Goal: Information Seeking & Learning: Learn about a topic

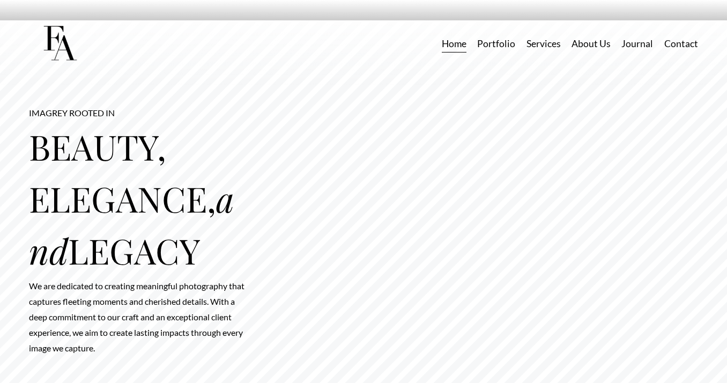
scroll to position [1016, 0]
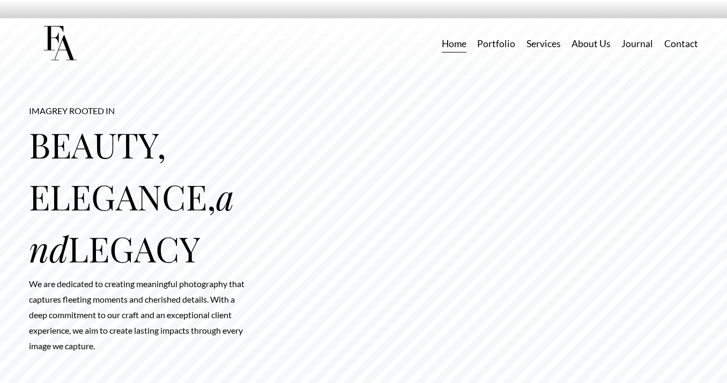
click at [505, 44] on link "Portfolio" at bounding box center [496, 43] width 38 height 19
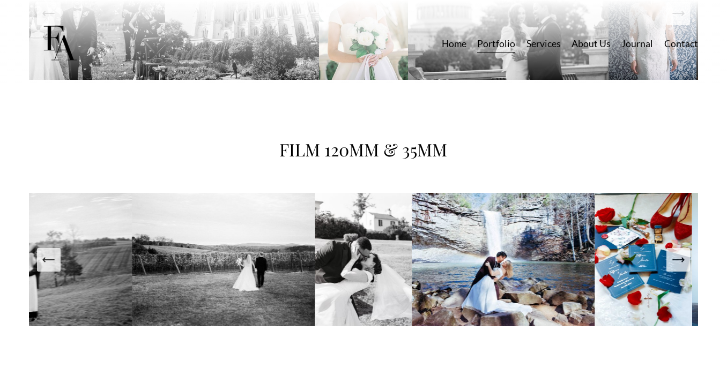
scroll to position [1790, 0]
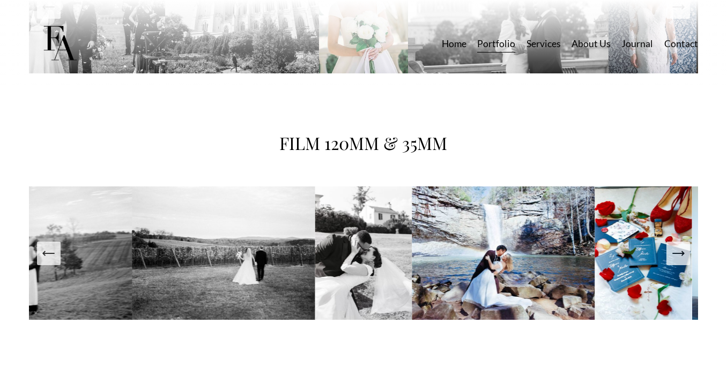
click at [683, 258] on icon "Next Slide" at bounding box center [678, 253] width 15 height 15
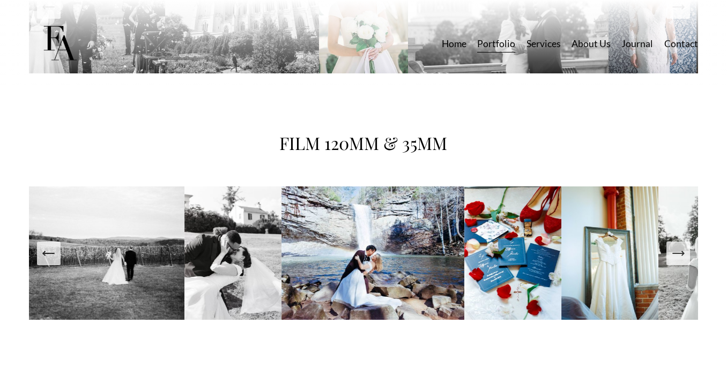
click at [683, 258] on icon "Next Slide" at bounding box center [678, 253] width 15 height 15
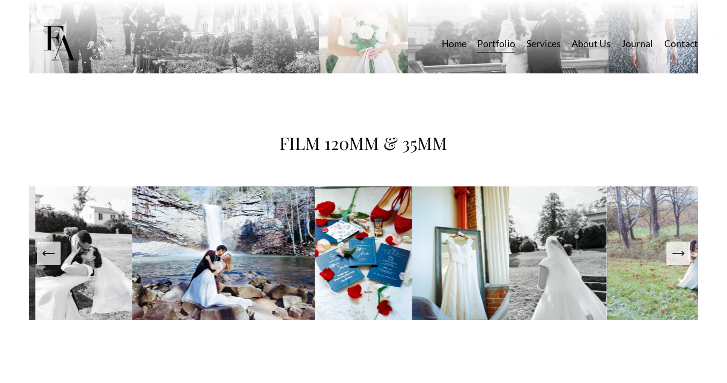
click at [683, 258] on icon "Next Slide" at bounding box center [678, 253] width 15 height 15
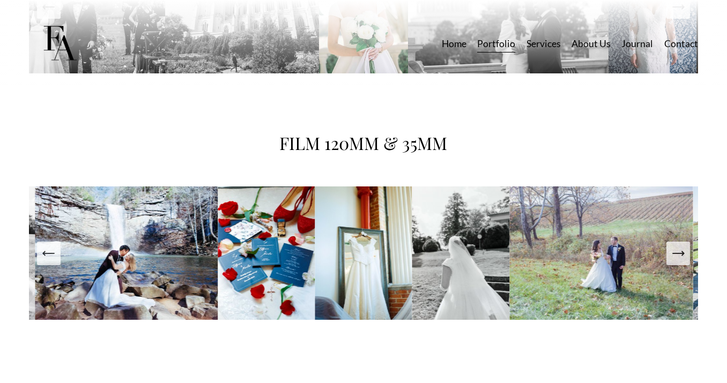
click at [683, 258] on icon "Next Slide" at bounding box center [678, 253] width 15 height 15
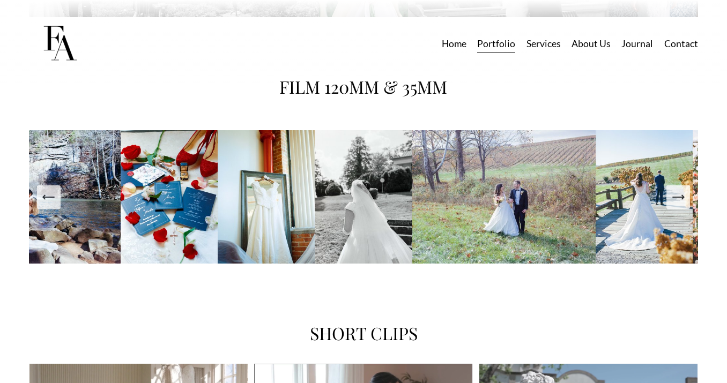
scroll to position [1846, 0]
click at [681, 197] on icon "Next Slide" at bounding box center [678, 197] width 15 height 15
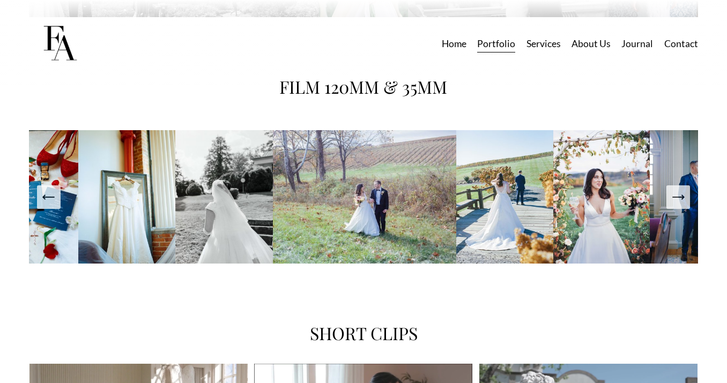
click at [681, 197] on icon "Next Slide" at bounding box center [678, 197] width 15 height 15
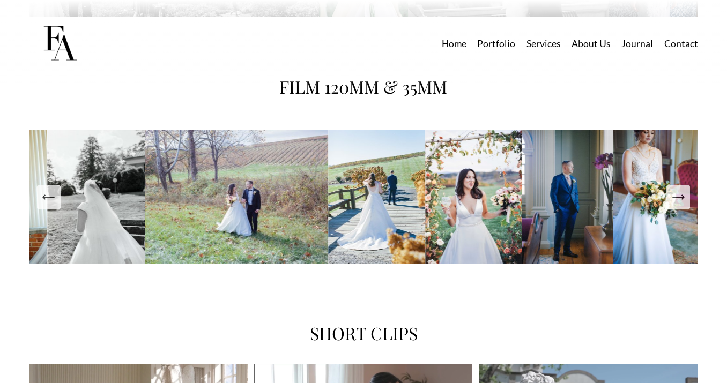
click at [681, 197] on icon "Next Slide" at bounding box center [678, 197] width 15 height 15
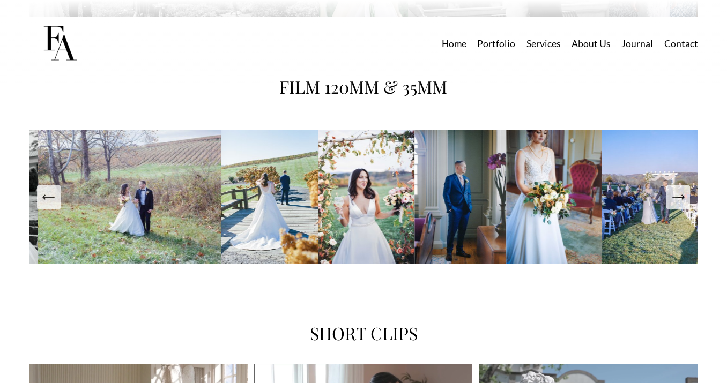
click at [681, 197] on icon "Next Slide" at bounding box center [678, 197] width 15 height 15
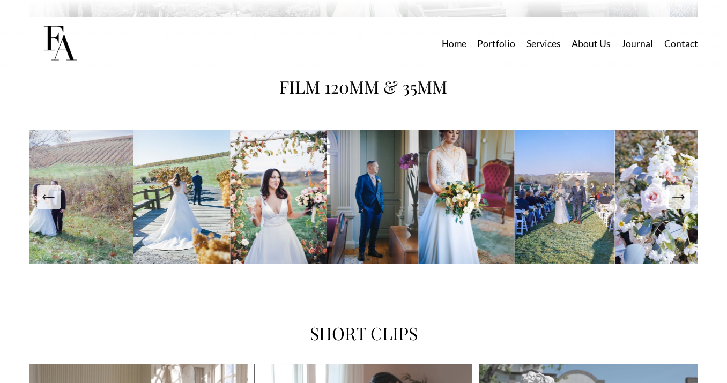
click at [681, 197] on icon "Next Slide" at bounding box center [678, 197] width 15 height 15
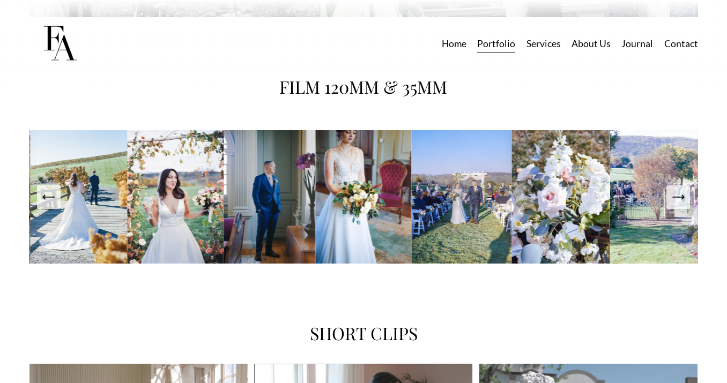
click at [681, 197] on icon "Next Slide" at bounding box center [678, 197] width 15 height 15
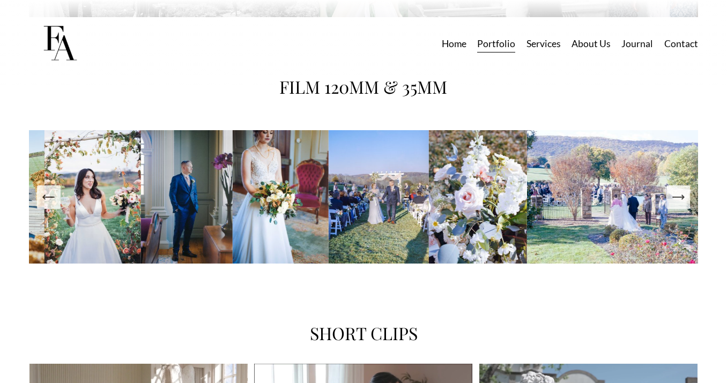
click at [681, 197] on icon "Next Slide" at bounding box center [678, 197] width 15 height 15
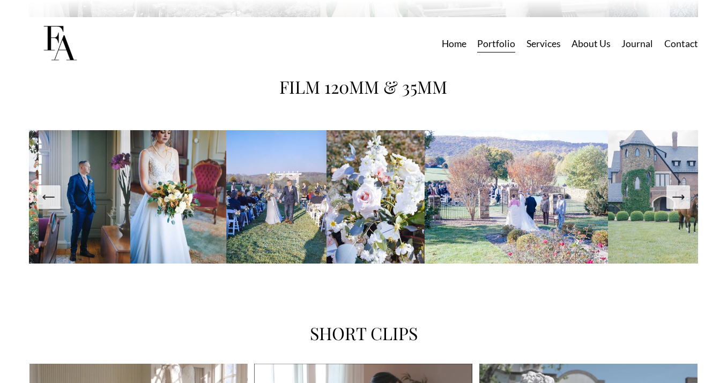
click at [681, 197] on icon "Next Slide" at bounding box center [678, 197] width 15 height 15
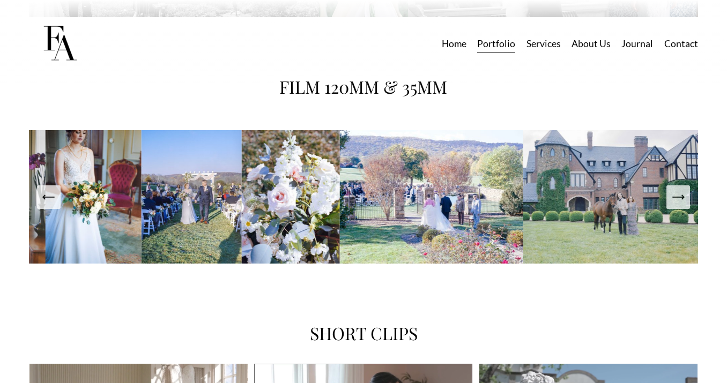
click at [681, 197] on icon "Next Slide" at bounding box center [678, 197] width 15 height 15
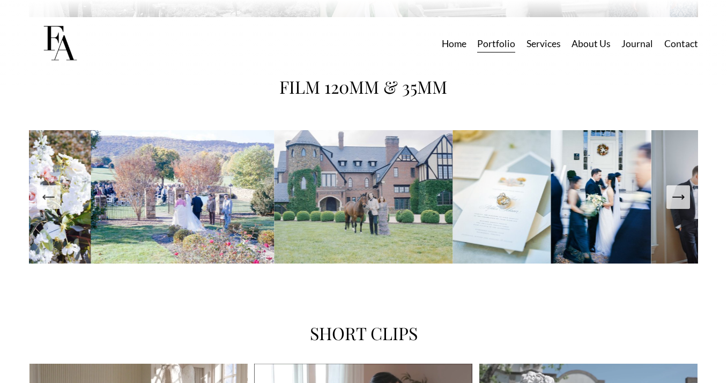
click at [681, 197] on icon "Next Slide" at bounding box center [678, 197] width 15 height 15
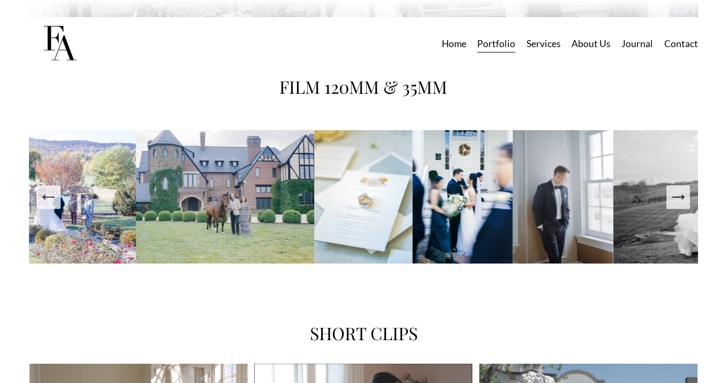
click at [681, 197] on icon "Next Slide" at bounding box center [678, 197] width 15 height 15
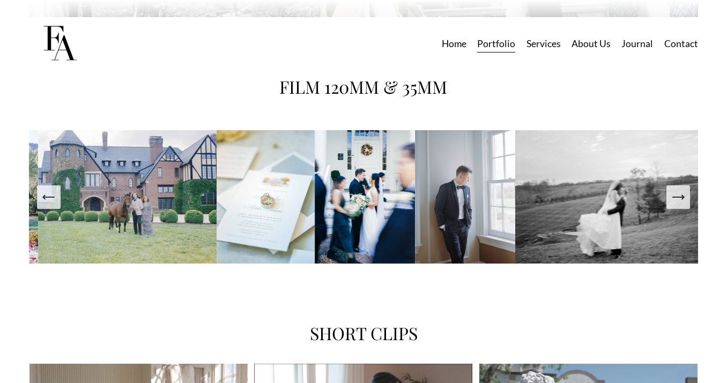
click at [681, 197] on icon "Next Slide" at bounding box center [678, 197] width 15 height 15
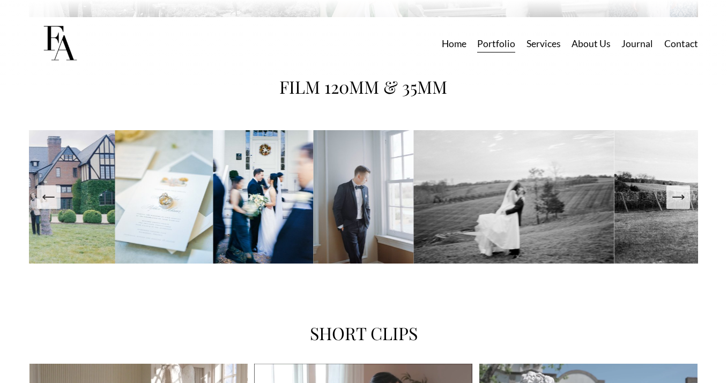
click at [681, 197] on icon "Next Slide" at bounding box center [678, 197] width 15 height 15
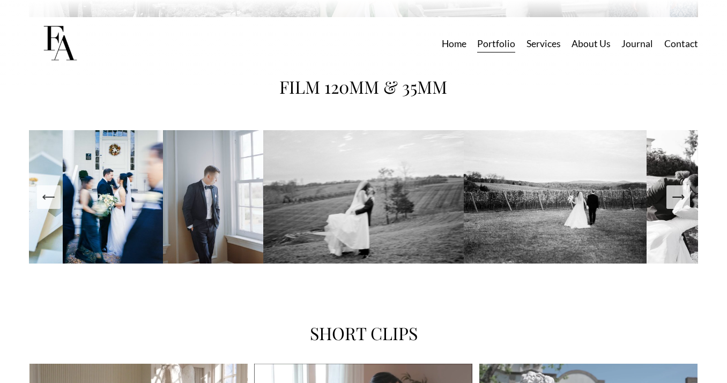
click at [681, 197] on icon "Next Slide" at bounding box center [678, 197] width 15 height 15
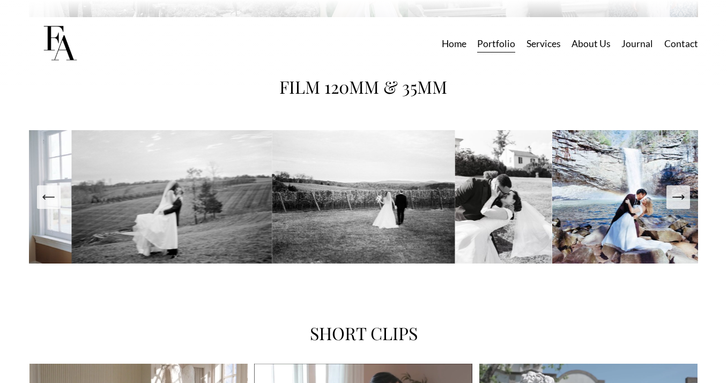
click at [681, 197] on icon "Next Slide" at bounding box center [678, 197] width 15 height 15
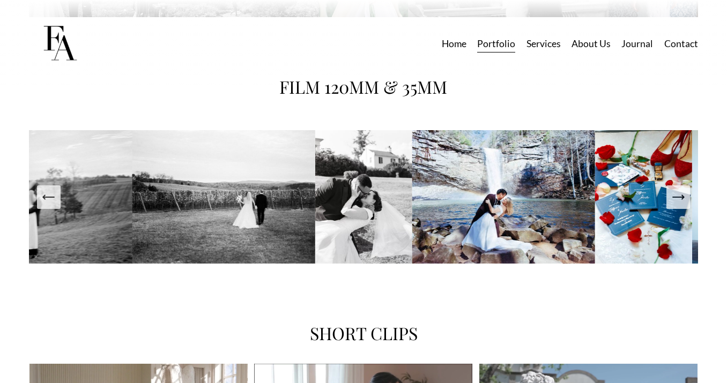
click at [681, 197] on icon "Next Slide" at bounding box center [678, 197] width 15 height 15
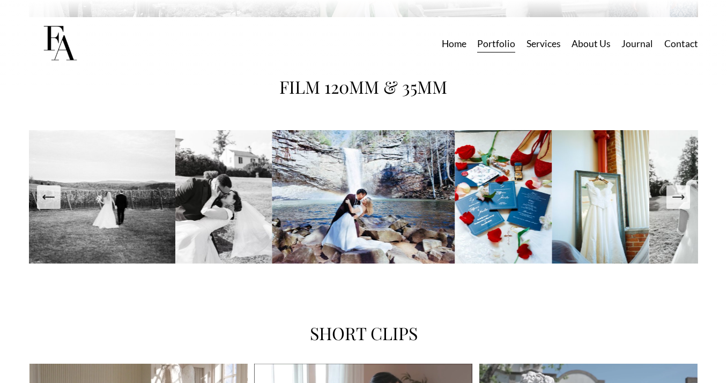
click at [681, 197] on icon "Next Slide" at bounding box center [678, 197] width 15 height 15
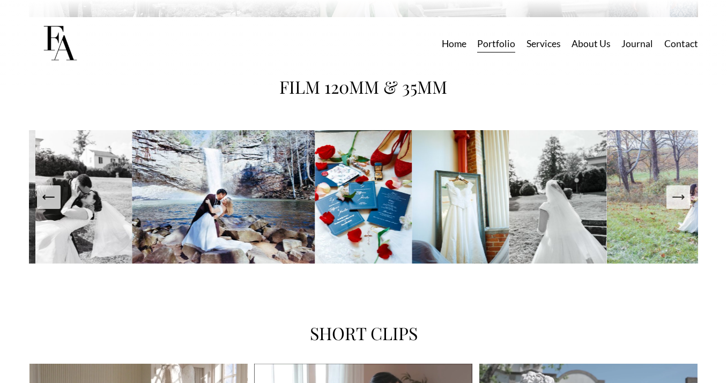
click at [681, 197] on icon "Next Slide" at bounding box center [678, 197] width 15 height 15
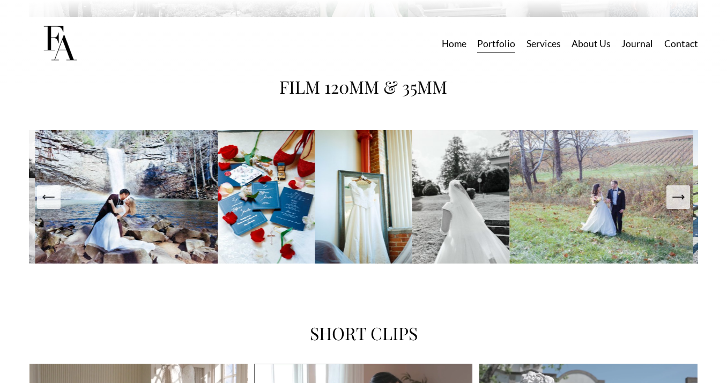
click at [681, 197] on icon "Next Slide" at bounding box center [678, 197] width 15 height 15
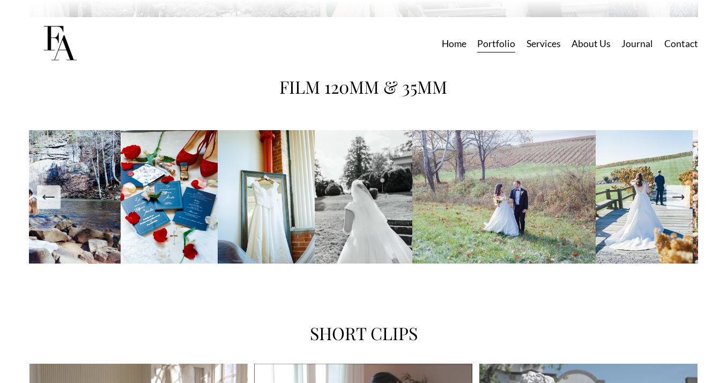
click at [681, 197] on icon "Next Slide" at bounding box center [678, 197] width 15 height 15
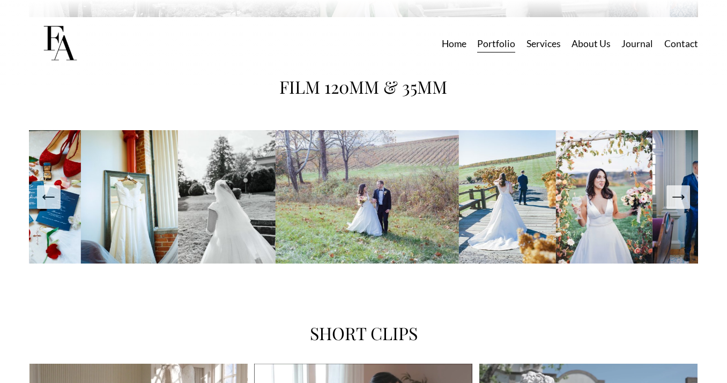
click at [681, 197] on icon "Next Slide" at bounding box center [678, 197] width 15 height 15
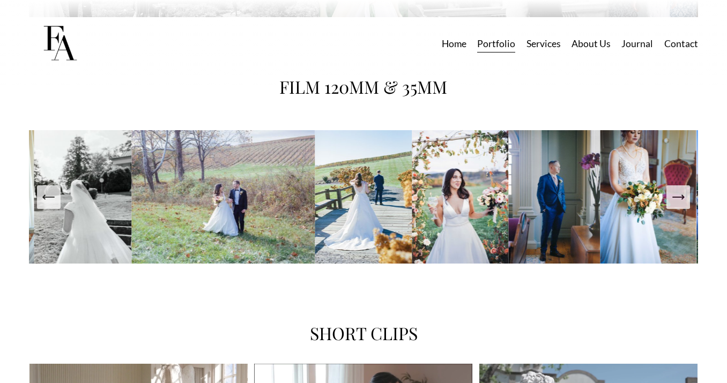
click at [681, 197] on icon "Next Slide" at bounding box center [678, 197] width 15 height 15
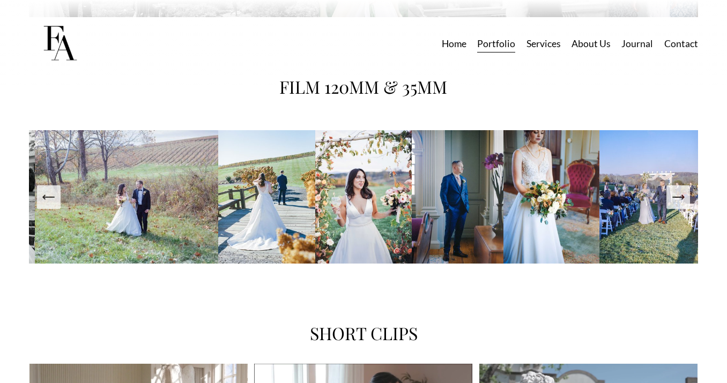
click at [679, 207] on button "Next Slide" at bounding box center [678, 197] width 24 height 24
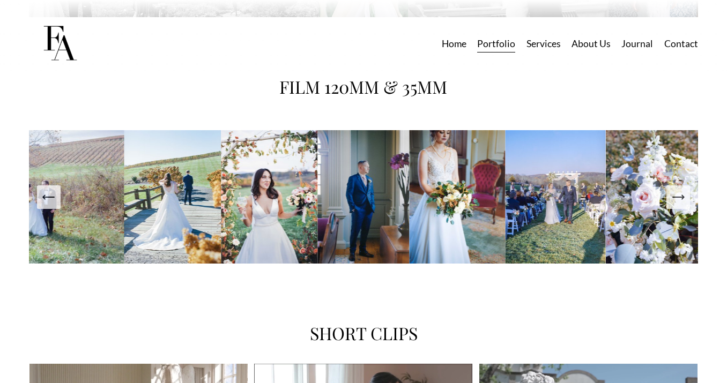
click at [679, 207] on button "Next Slide" at bounding box center [678, 197] width 24 height 24
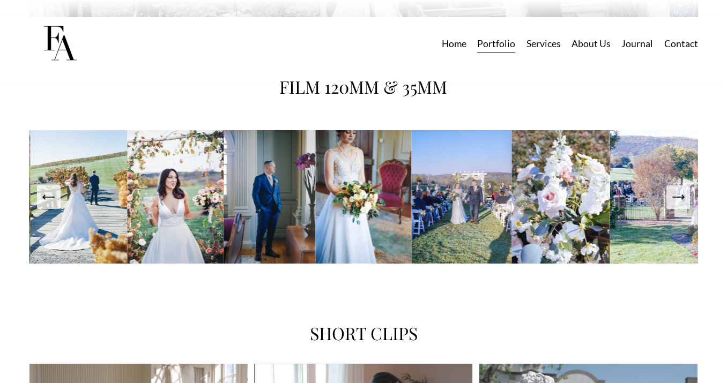
click at [673, 203] on icon "Next Slide" at bounding box center [678, 197] width 15 height 15
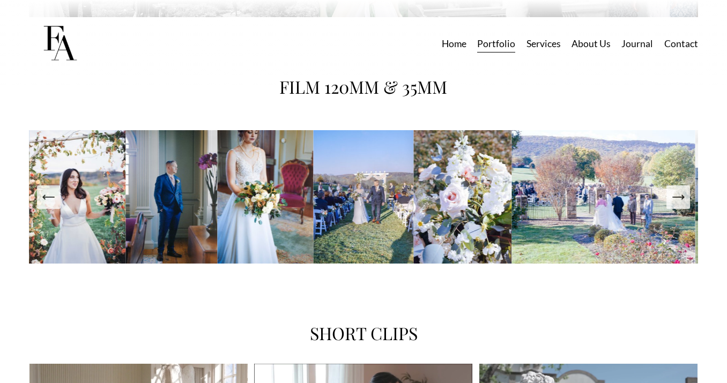
click at [671, 195] on icon "Next Slide" at bounding box center [678, 197] width 15 height 15
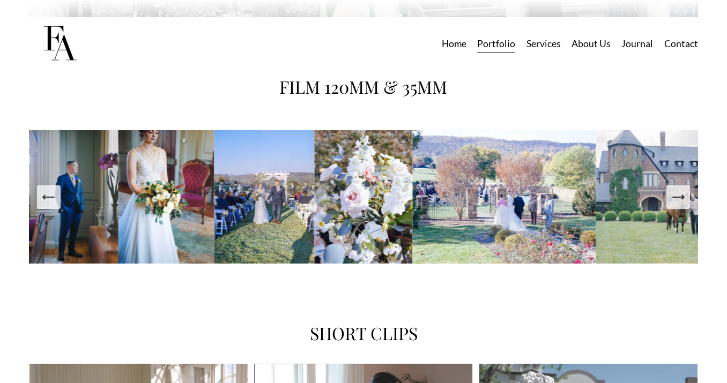
click at [673, 198] on icon "Next Slide" at bounding box center [678, 197] width 15 height 15
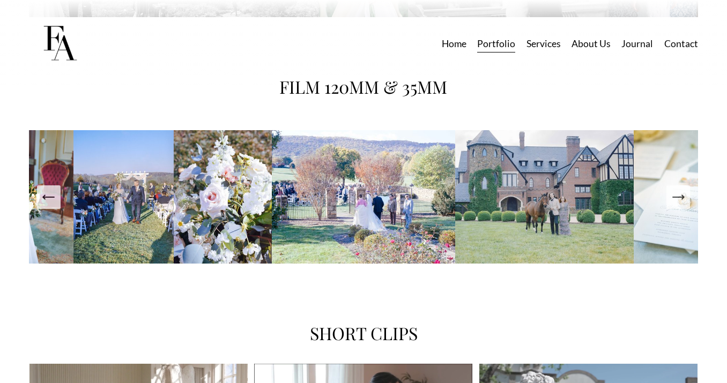
click at [673, 198] on icon "Next Slide" at bounding box center [678, 197] width 15 height 15
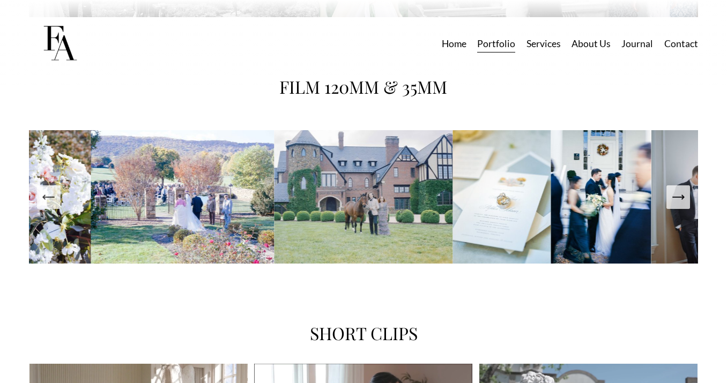
click at [673, 198] on icon "Next Slide" at bounding box center [678, 197] width 15 height 15
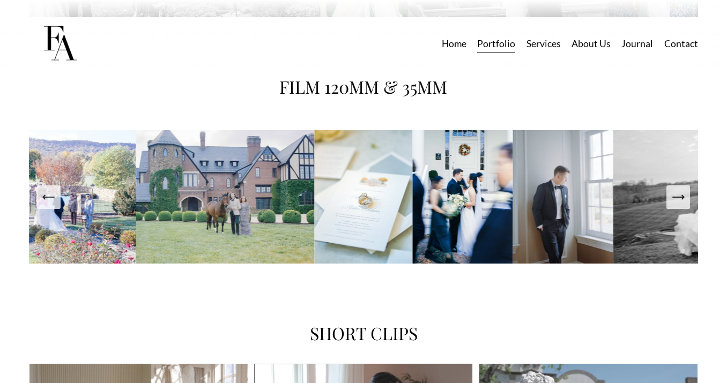
click at [673, 198] on icon "Next Slide" at bounding box center [678, 197] width 15 height 15
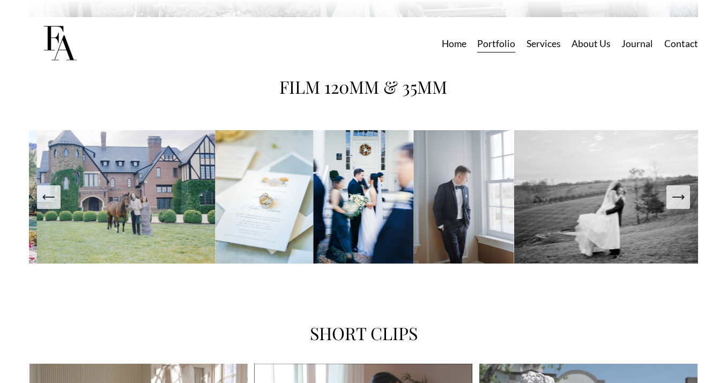
click at [673, 198] on icon "Next Slide" at bounding box center [678, 197] width 15 height 15
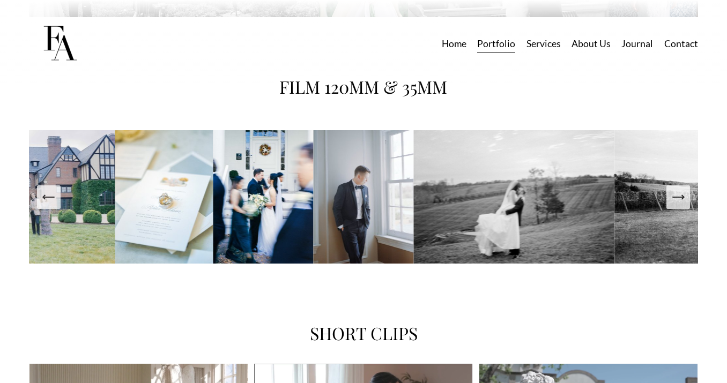
click at [673, 198] on icon "Next Slide" at bounding box center [678, 197] width 15 height 15
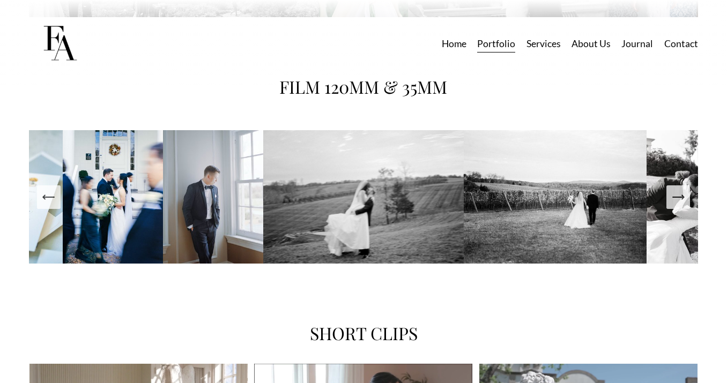
click at [684, 198] on icon "Next Slide" at bounding box center [678, 197] width 15 height 15
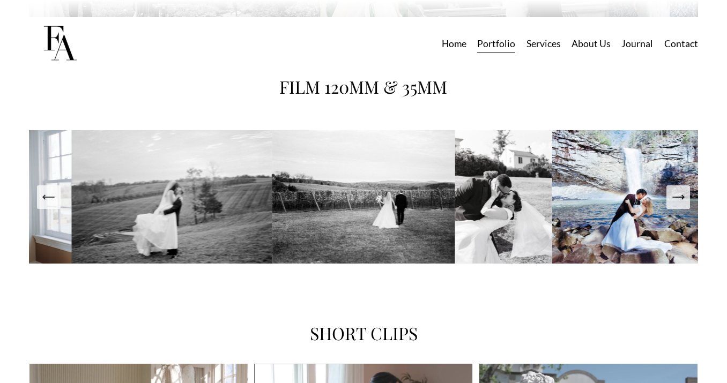
click at [681, 195] on icon "Next Slide" at bounding box center [678, 197] width 15 height 15
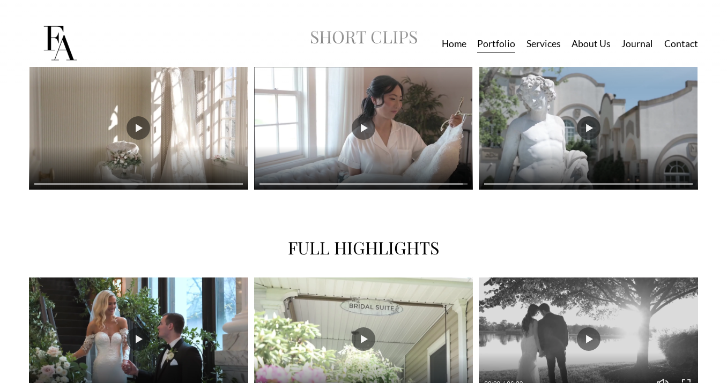
scroll to position [2144, 0]
